Goal: Information Seeking & Learning: Find specific fact

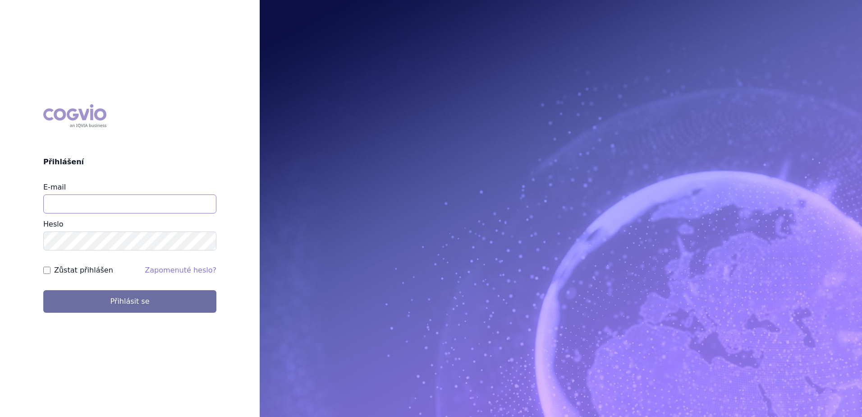
click at [127, 198] on input "E-mail" at bounding box center [129, 203] width 173 height 19
drag, startPoint x: 118, startPoint y: 204, endPoint x: -124, endPoint y: 193, distance: 242.0
click at [0, 193] on html "COGVIO Přihlášení E-mail setina.petr@email.cz Heslo Zůstat přihlášen Zapomenuté…" at bounding box center [431, 208] width 862 height 417
type input "petr.setina@sanofi.com"
click at [43, 290] on button "Přihlásit se" at bounding box center [129, 301] width 173 height 23
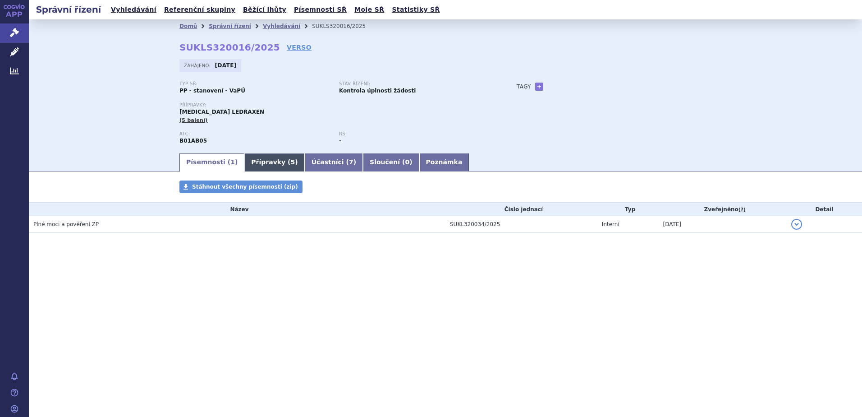
click at [264, 165] on link "Přípravky ( 5 )" at bounding box center [274, 162] width 60 height 18
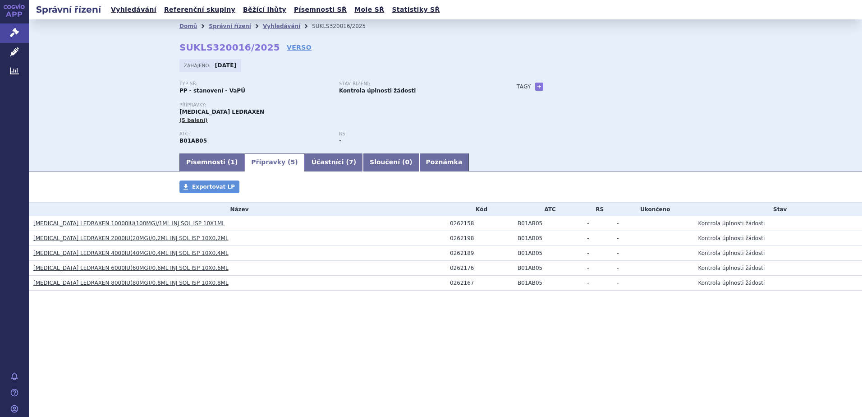
click at [132, 222] on link "[MEDICAL_DATA] LEDRAXEN 10000IU(100MG)/1ML INJ SOL ISP 10X1ML" at bounding box center [129, 223] width 192 height 6
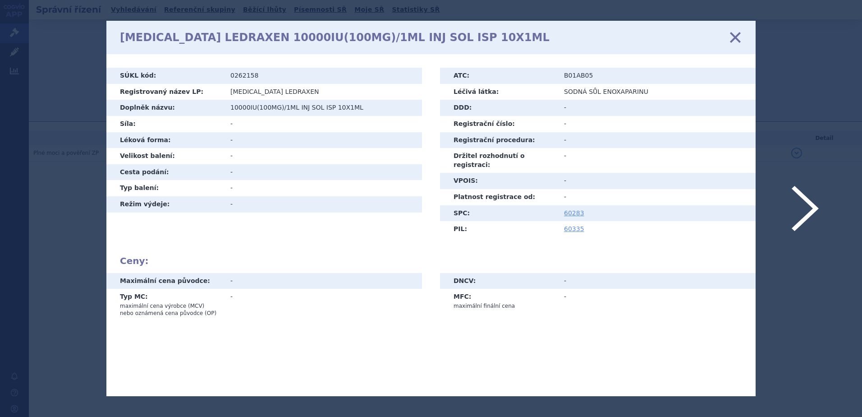
click at [731, 38] on icon at bounding box center [735, 37] width 19 height 19
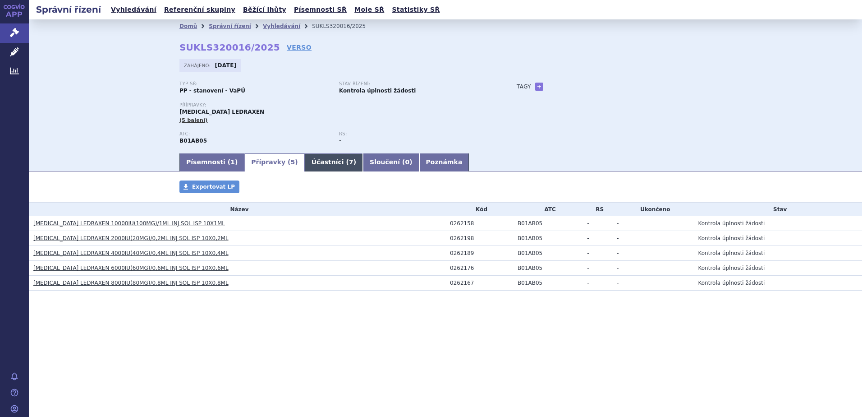
click at [316, 166] on link "Účastníci ( 7 )" at bounding box center [334, 162] width 58 height 18
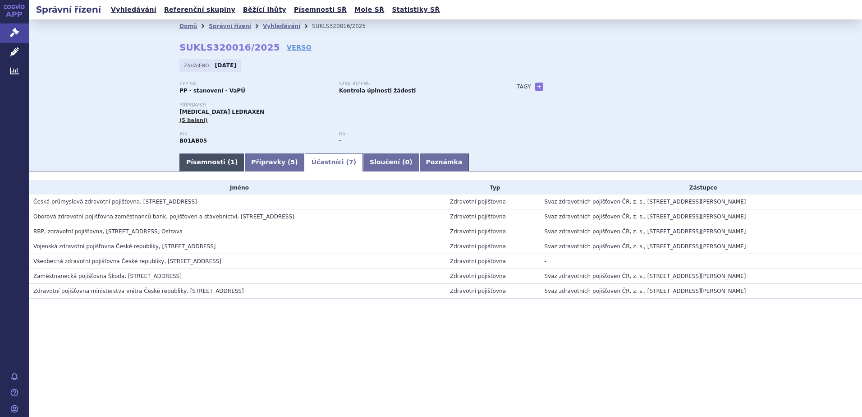
click at [202, 159] on link "Písemnosti ( 1 )" at bounding box center [211, 162] width 65 height 18
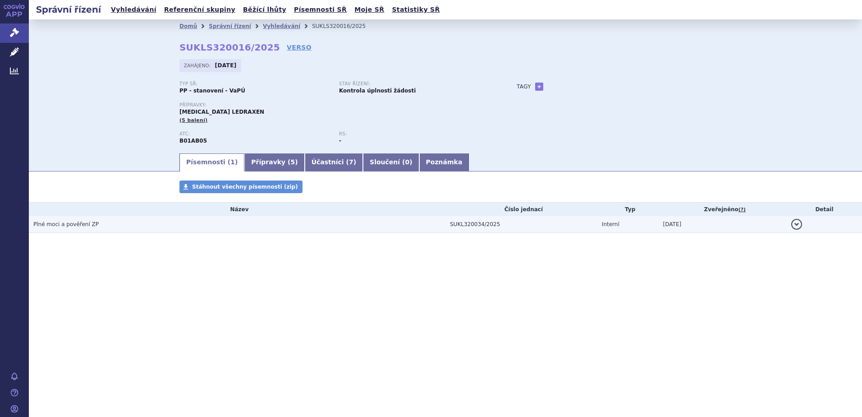
click at [64, 225] on span "Plné moci a pověření ZP" at bounding box center [65, 224] width 65 height 6
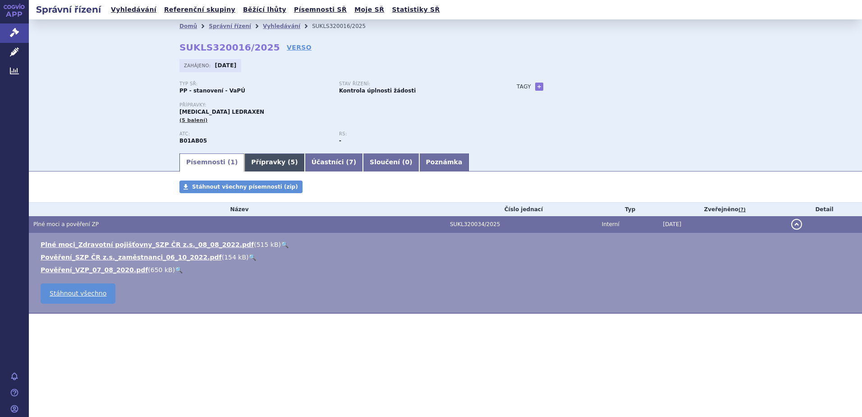
click at [263, 159] on link "Přípravky ( 5 )" at bounding box center [274, 162] width 60 height 18
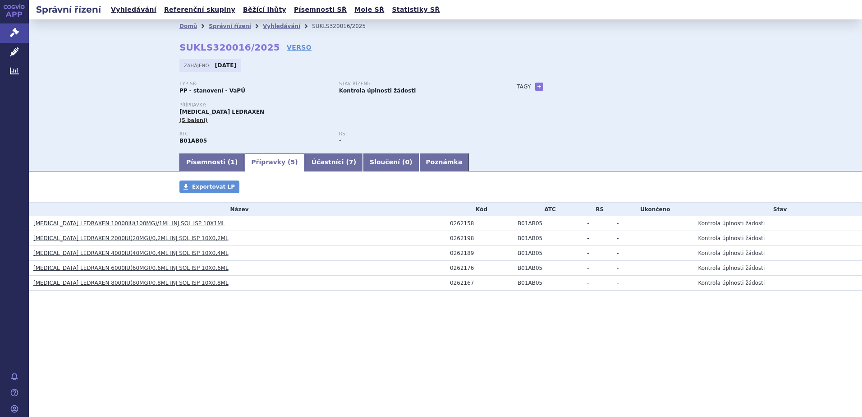
click at [87, 223] on link "[MEDICAL_DATA] LEDRAXEN 10000IU(100MG)/1ML INJ SOL ISP 10X1ML" at bounding box center [129, 223] width 192 height 6
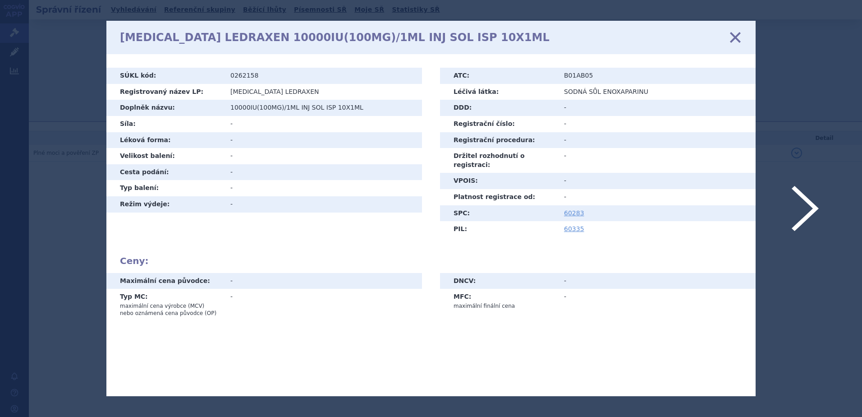
click at [239, 76] on td "0262158" at bounding box center [323, 76] width 198 height 16
click at [237, 82] on td "0262158" at bounding box center [323, 76] width 198 height 16
click at [238, 76] on td "0262158" at bounding box center [323, 76] width 198 height 16
copy td "0262158"
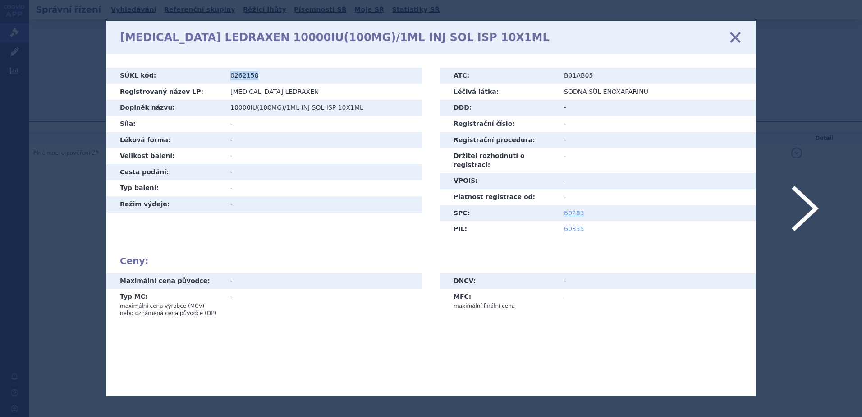
click at [733, 36] on icon at bounding box center [735, 37] width 19 height 19
